Goal: Information Seeking & Learning: Learn about a topic

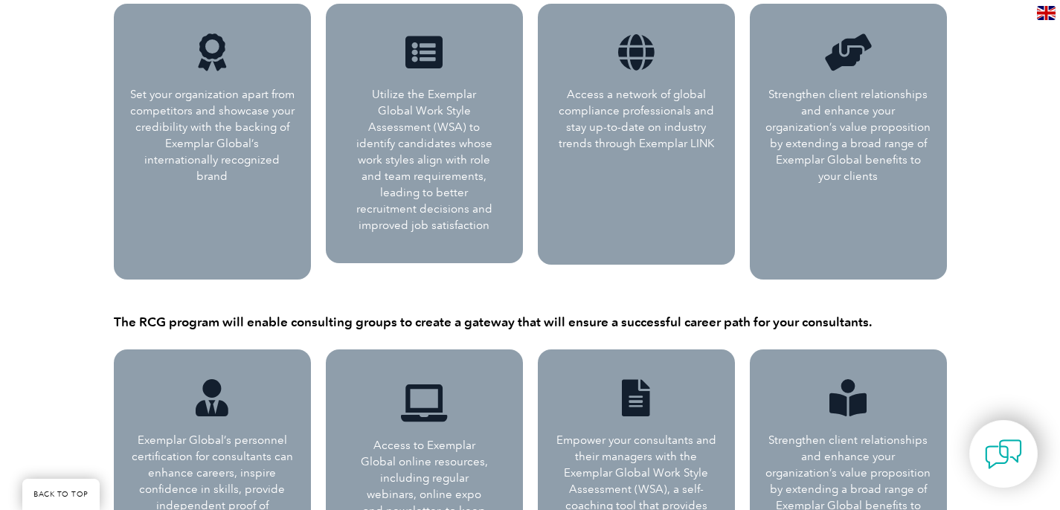
scroll to position [829, 0]
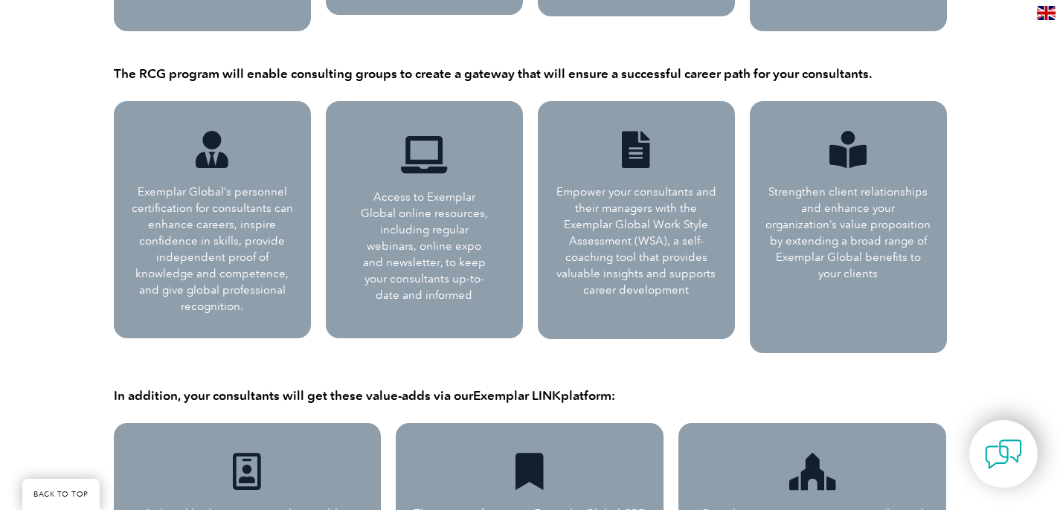
scroll to position [1092, 0]
